Goal: Task Accomplishment & Management: Manage account settings

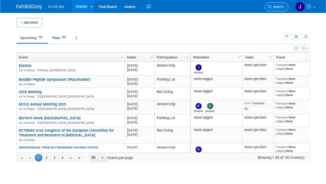
click at [272, 7] on span "Search" at bounding box center [278, 7] width 12 height 4
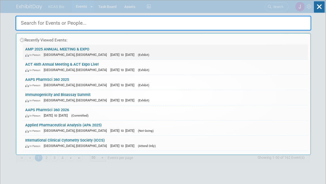
click at [75, 47] on link "AMP 2025 ANNUAL MEETING & EXPO In-Person [GEOGRAPHIC_DATA], [GEOGRAPHIC_DATA] […" at bounding box center [166, 52] width 286 height 15
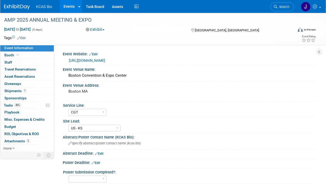
select select "CGT"
select select "US - KS"
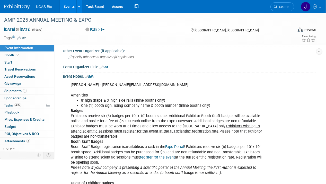
scroll to position [269, 0]
click at [93, 75] on link "Edit" at bounding box center [89, 77] width 8 height 4
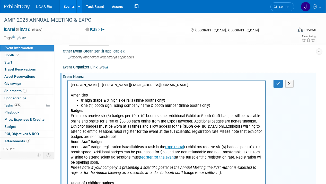
scroll to position [0, 0]
click at [85, 89] on p "[PERSON_NAME] - [PERSON_NAME][EMAIL_ADDRESS][DOMAIN_NAME] Amenities" at bounding box center [167, 90] width 192 height 15
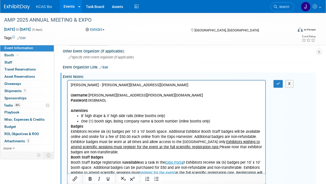
click at [75, 92] on p "Rich Text Area. Press ALT-0 for help." at bounding box center [167, 90] width 192 height 5
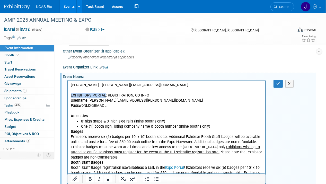
drag, startPoint x: 71, startPoint y: 95, endPoint x: 105, endPoint y: 95, distance: 34.3
click at [105, 95] on p "EXHIBITORS PORTAL: REGISTRATION, CO INFO" at bounding box center [167, 95] width 192 height 5
click at [89, 177] on icon "Bold" at bounding box center [90, 179] width 3 height 4
click at [140, 116] on p "Amenities" at bounding box center [167, 113] width 192 height 10
click at [275, 80] on button "button" at bounding box center [279, 83] width 10 height 7
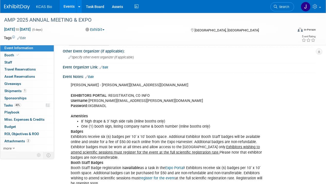
click at [91, 75] on link "Edit" at bounding box center [89, 77] width 8 height 4
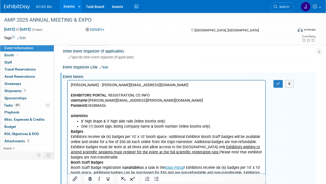
click at [151, 97] on p "Jocelyn Friedrich - jfriedrich@amp.org EXHIBITORS PORTAL : REGISTRATION, CO INF…" at bounding box center [167, 101] width 192 height 36
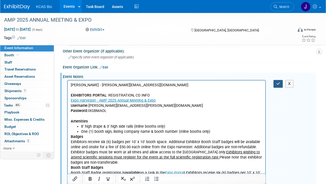
click at [277, 82] on icon "button" at bounding box center [279, 84] width 4 height 4
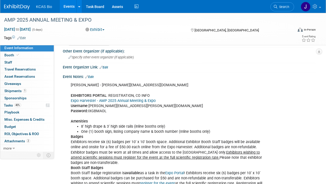
copy div "IXGBMAOL"
drag, startPoint x: 101, startPoint y: 78, endPoint x: 133, endPoint y: 83, distance: 32.2
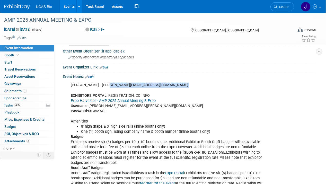
copy div "jfriedrich@amp.org"
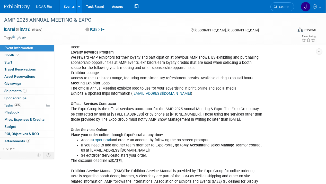
scroll to position [508, 0]
click at [11, 52] on link "Booth" at bounding box center [27, 55] width 54 height 7
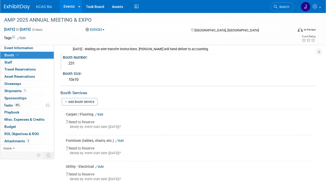
scroll to position [89, 0]
click at [22, 75] on span "Asset Reservations 0" at bounding box center [19, 76] width 31 height 4
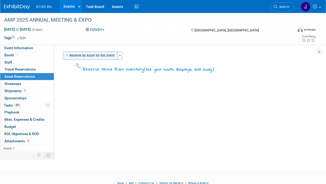
click at [91, 54] on button "Reserve an Asset for this Event" at bounding box center [90, 56] width 55 height 8
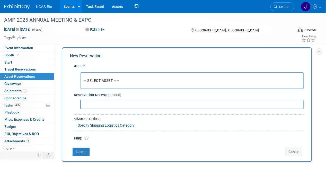
scroll to position [4, 0]
click at [106, 81] on span "-- SELECT ASSET --" at bounding box center [100, 80] width 32 height 4
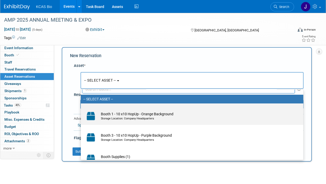
scroll to position [6, 0]
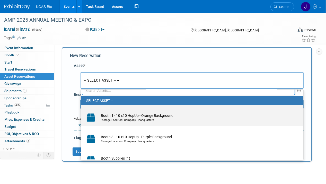
click at [113, 117] on td "Booth 1 - 10 x10 HopUp - Orange Background Storage Location: Company Headquarte…" at bounding box center [195, 117] width 195 height 11
click at [82, 111] on input "Booth 1 - 10 x10 HopUp - Orange Background Storage Location: Company Headquarte…" at bounding box center [79, 109] width 3 height 3
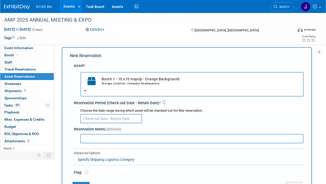
click at [120, 118] on input "text" at bounding box center [111, 118] width 62 height 9
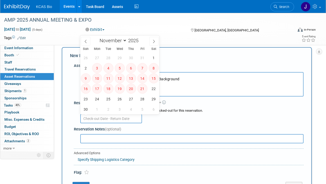
click at [209, 105] on div "Reservation Period (Check-out Date - Return Date) *" at bounding box center [189, 102] width 230 height 5
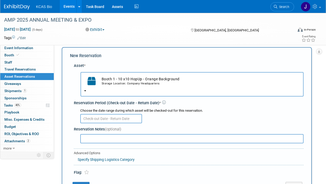
click at [144, 81] on td "Booth 1 - 10 x10 HopUp - Orange Background Storage Location: Company Headquarte…" at bounding box center [199, 80] width 201 height 11
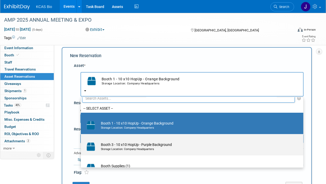
click at [143, 145] on td "Booth 3 - 10 x10 HopUp - Purple Background Storage Location: Company Headquarte…" at bounding box center [195, 146] width 195 height 11
click at [82, 140] on input "Booth 3 - 10 x10 HopUp - Purple Background Storage Location: Company Headquarte…" at bounding box center [79, 138] width 3 height 3
select select "10720812"
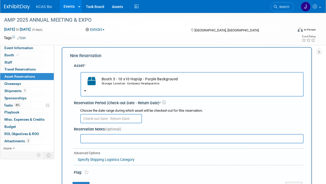
click at [133, 117] on input "text" at bounding box center [111, 118] width 62 height 9
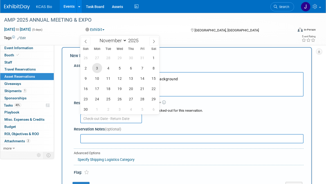
click at [96, 67] on span "3" at bounding box center [97, 68] width 10 height 10
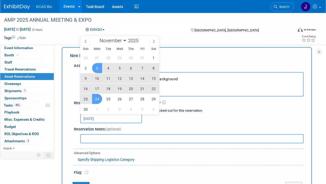
click at [96, 98] on span "24" at bounding box center [97, 99] width 10 height 10
type input "Nov 3, 2025 to Nov 24, 2025"
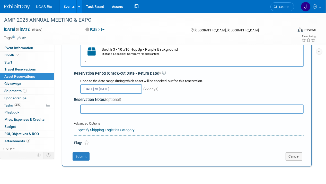
scroll to position [35, 0]
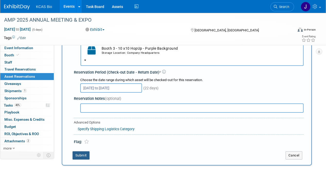
click at [85, 155] on button "Submit" at bounding box center [81, 155] width 17 height 8
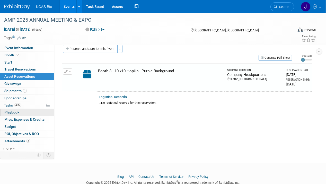
scroll to position [5, 0]
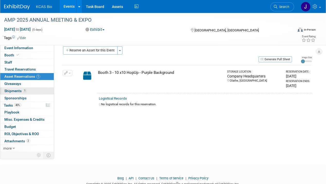
click at [16, 90] on span "Shipments 1" at bounding box center [15, 91] width 22 height 4
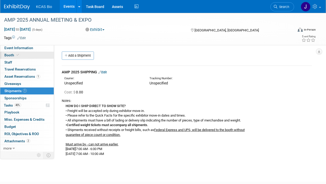
click at [12, 55] on span "Booth" at bounding box center [12, 55] width 16 height 4
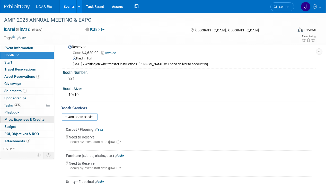
scroll to position [71, 0]
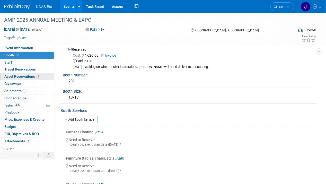
click at [26, 77] on span "Asset Reservations 1" at bounding box center [22, 76] width 36 height 4
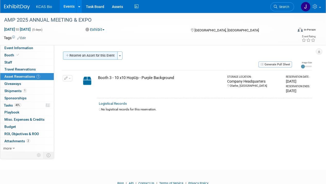
click at [79, 57] on button "Reserve an Asset for this Event" at bounding box center [90, 56] width 55 height 8
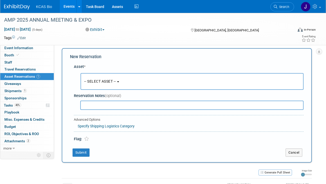
scroll to position [4, 0]
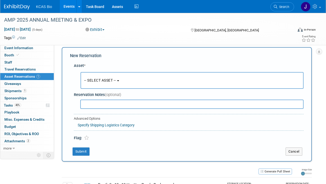
click at [89, 80] on span "-- SELECT ASSET --" at bounding box center [100, 80] width 32 height 4
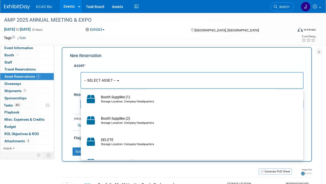
scroll to position [73, 0]
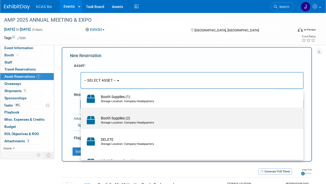
click at [109, 124] on div "Storage Location: Company Headquarters" at bounding box center [197, 123] width 192 height 4
click at [82, 114] on input "Booth Supplies (2) Storage Location: Company Headquarters" at bounding box center [79, 111] width 3 height 3
select select "10720880"
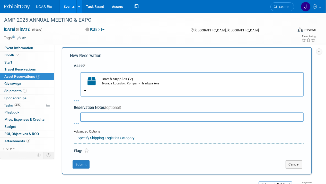
select select "10"
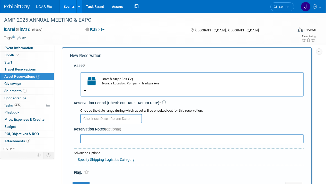
click at [110, 118] on input "text" at bounding box center [111, 118] width 62 height 9
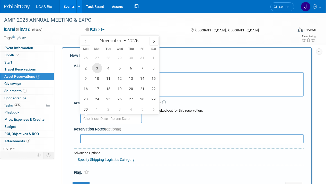
click at [98, 69] on span "3" at bounding box center [97, 68] width 10 height 10
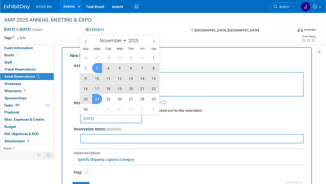
click at [97, 95] on span "24" at bounding box center [97, 99] width 10 height 10
type input "Nov 3, 2025 to Nov 24, 2025"
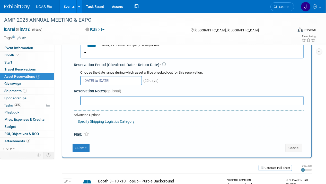
scroll to position [48, 0]
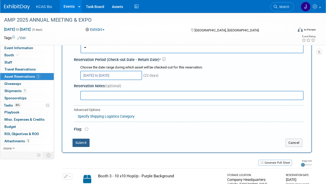
click at [86, 142] on button "Submit" at bounding box center [81, 143] width 17 height 8
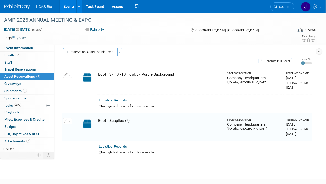
scroll to position [3, 0]
click at [99, 54] on button "Reserve an Asset for this Event" at bounding box center [90, 52] width 55 height 8
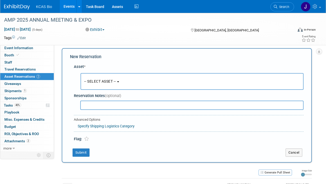
scroll to position [4, 0]
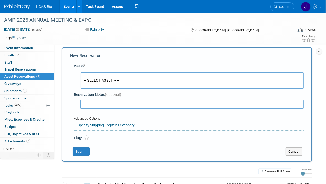
click at [104, 81] on span "-- SELECT ASSET --" at bounding box center [100, 80] width 32 height 4
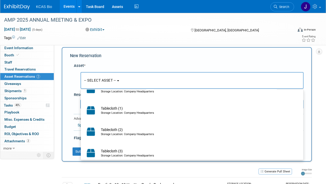
scroll to position [216, 0]
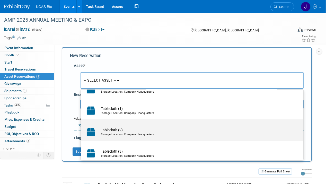
click at [116, 128] on td "Tablecloth (2) Storage Location: Company Headquarters" at bounding box center [195, 131] width 195 height 11
click at [82, 126] on input "Tablecloth (2) Storage Location: Company Headquarters" at bounding box center [79, 123] width 3 height 3
select select "10720875"
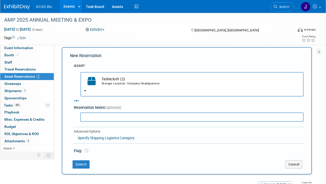
select select "10"
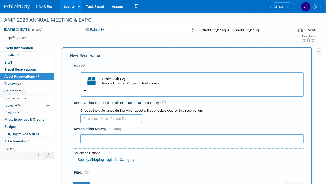
click at [112, 121] on input "text" at bounding box center [111, 118] width 62 height 9
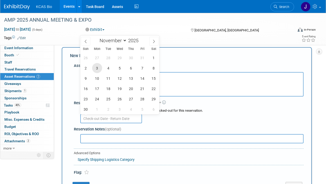
click at [97, 70] on span "3" at bounding box center [97, 68] width 10 height 10
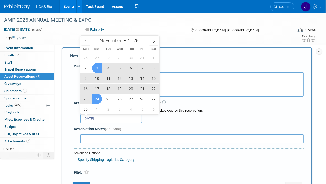
click at [97, 97] on span "24" at bounding box center [97, 99] width 10 height 10
type input "Nov 3, 2025 to Nov 24, 2025"
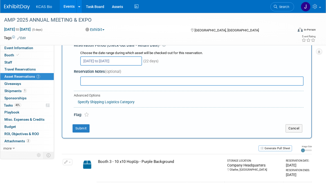
scroll to position [62, 0]
click at [87, 126] on button "Submit" at bounding box center [81, 128] width 17 height 8
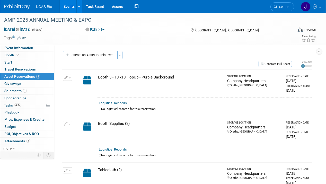
scroll to position [0, 0]
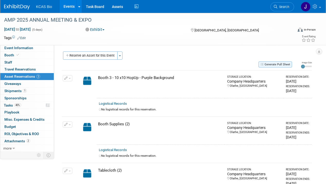
click at [283, 65] on button "Generate Pull Sheet" at bounding box center [275, 65] width 33 height 6
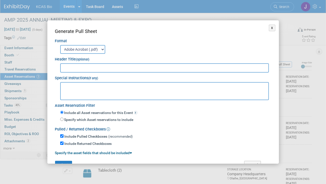
click at [127, 69] on input "text" at bounding box center [164, 67] width 209 height 9
type input "AMP 2025"
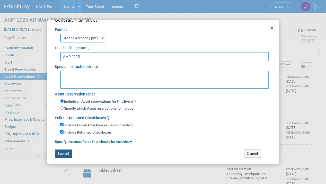
click at [67, 152] on button "Submit" at bounding box center [63, 154] width 17 height 8
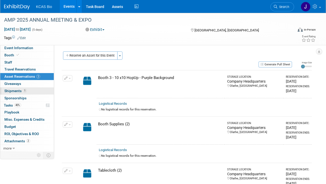
click at [11, 89] on span "Shipments 1" at bounding box center [15, 91] width 22 height 4
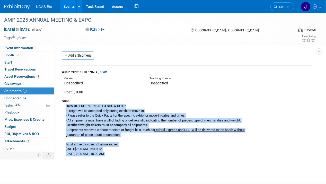
drag, startPoint x: 66, startPoint y: 105, endPoint x: 167, endPoint y: 162, distance: 116.4
click at [167, 162] on div "AMP 2025 ANNUAL MEETING & EXPO Nov 11, 2025 to Nov 15, 2025 (5 days) Nov 11, 20…" at bounding box center [163, 93] width 326 height 160
copy div "HOW DO I SHIP DIRECT TO SHOW SITE? • Freight will be accepted only during exhib…"
